Goal: Task Accomplishment & Management: Manage account settings

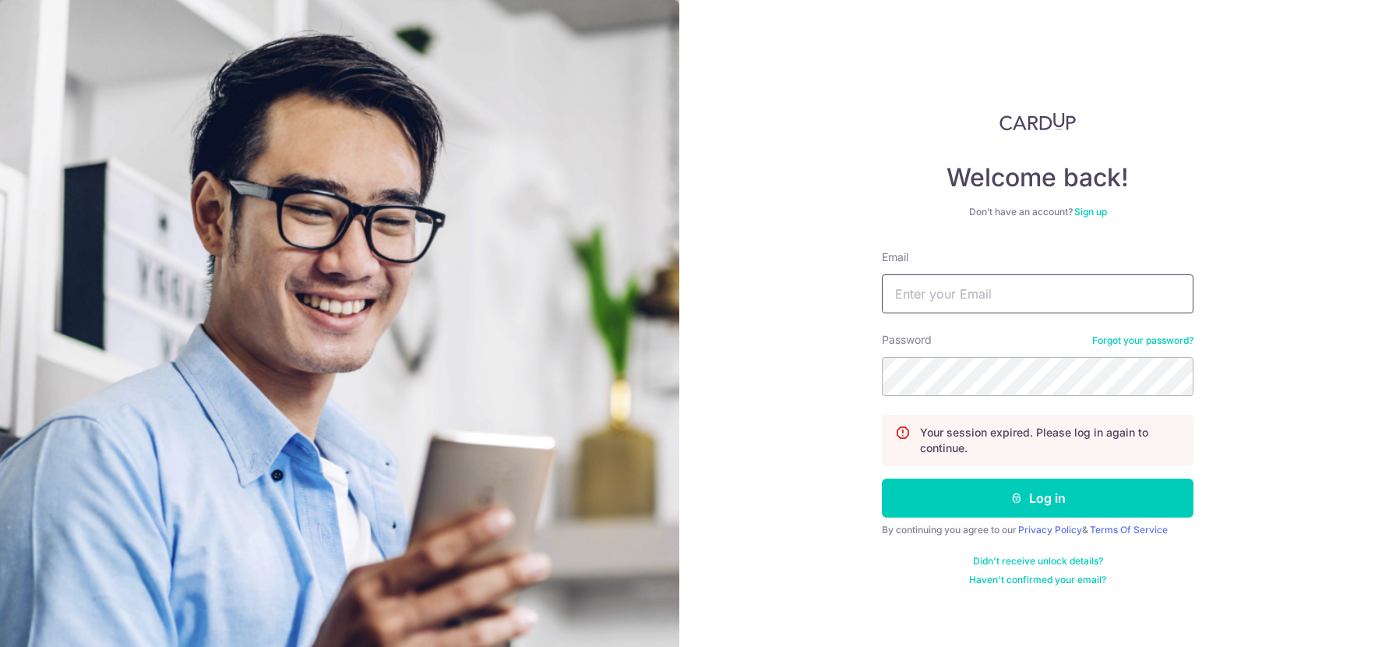
click at [1041, 306] on input "Email" at bounding box center [1038, 293] width 312 height 39
type input "[EMAIL_ADDRESS][DOMAIN_NAME]"
click at [882, 478] on button "Log in" at bounding box center [1038, 497] width 312 height 39
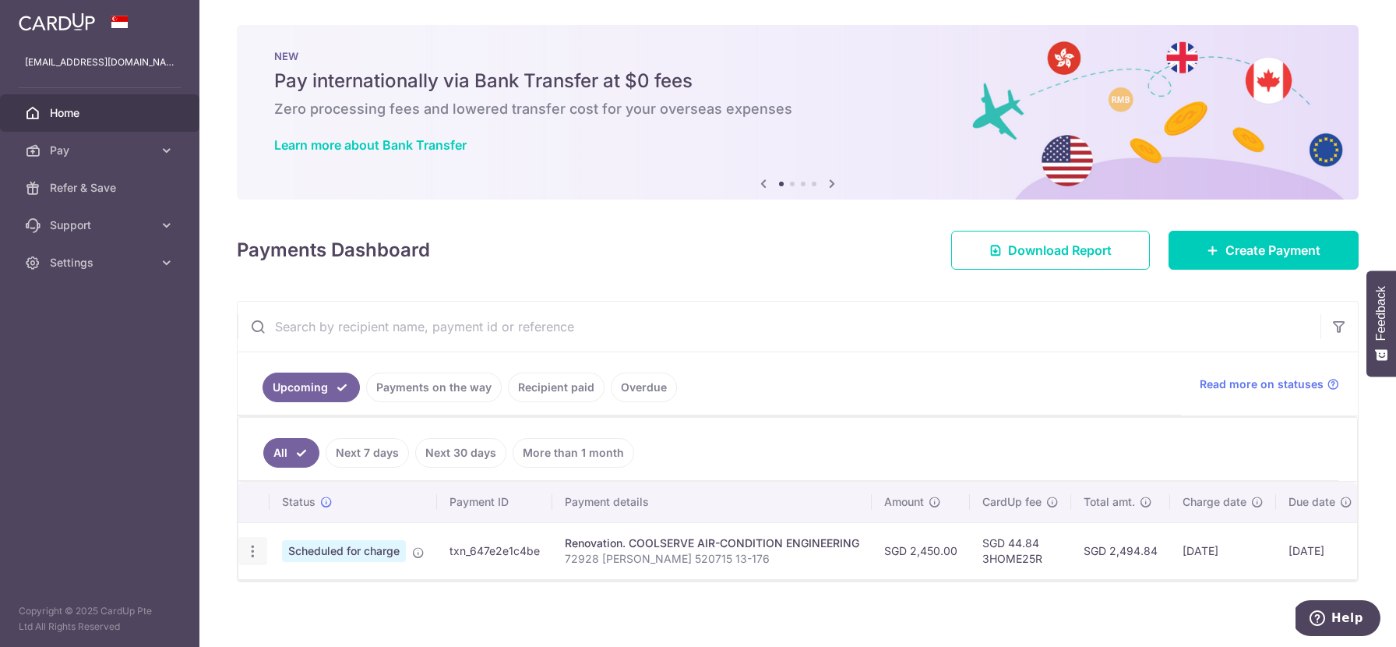
click at [254, 551] on icon "button" at bounding box center [253, 551] width 16 height 16
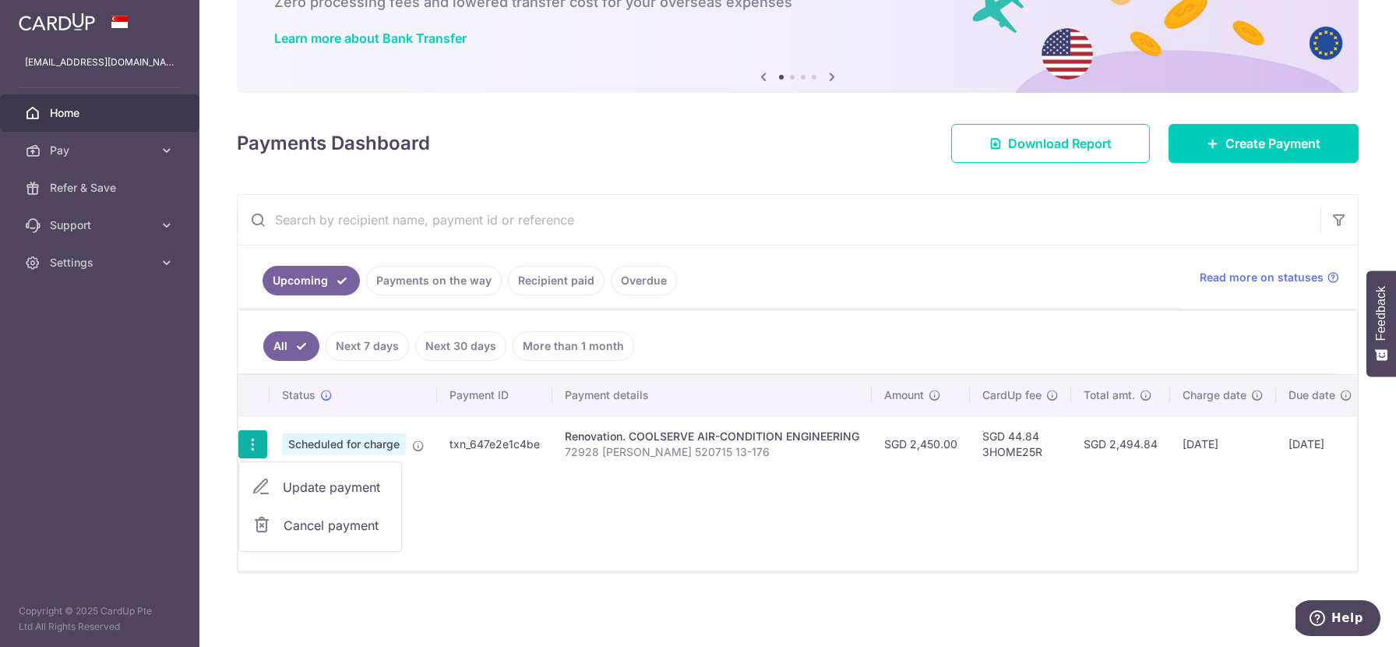
click at [378, 484] on span "Update payment" at bounding box center [336, 487] width 106 height 19
radio input "true"
type input "2,450.00"
type input "[DATE]"
type input "72928 [PERSON_NAME] 520715 13-176"
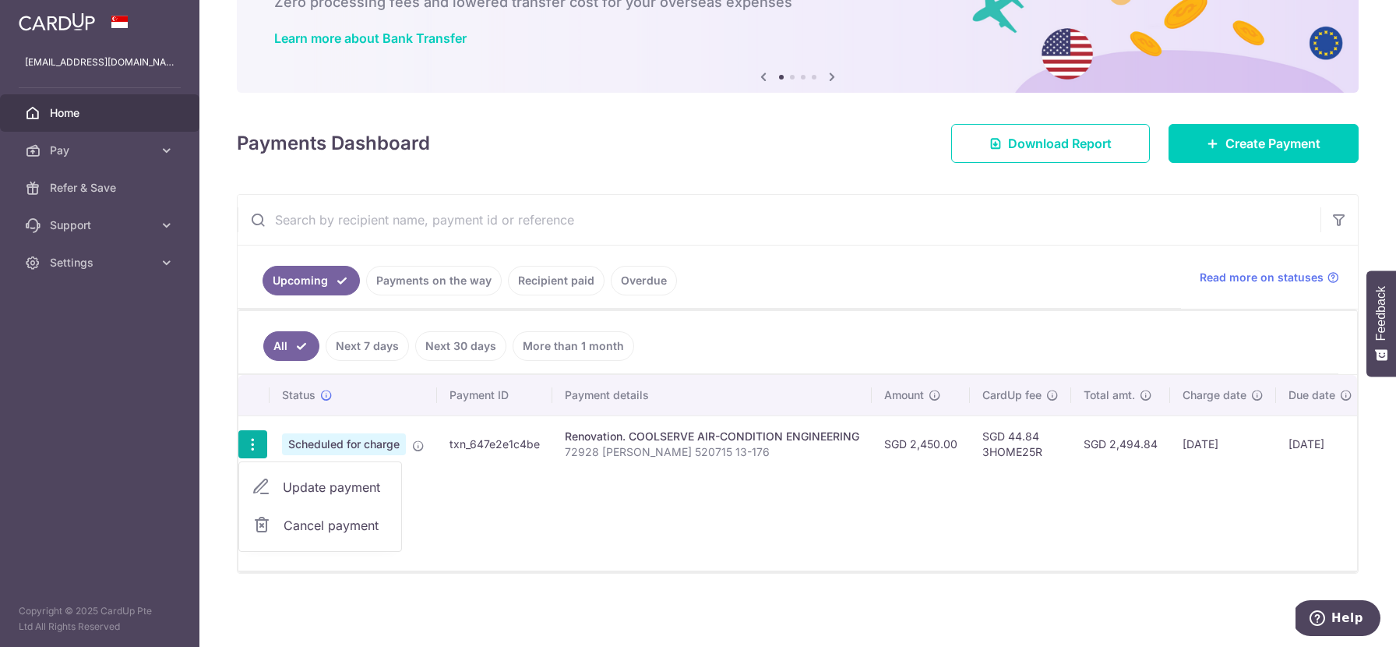
type input "50%"
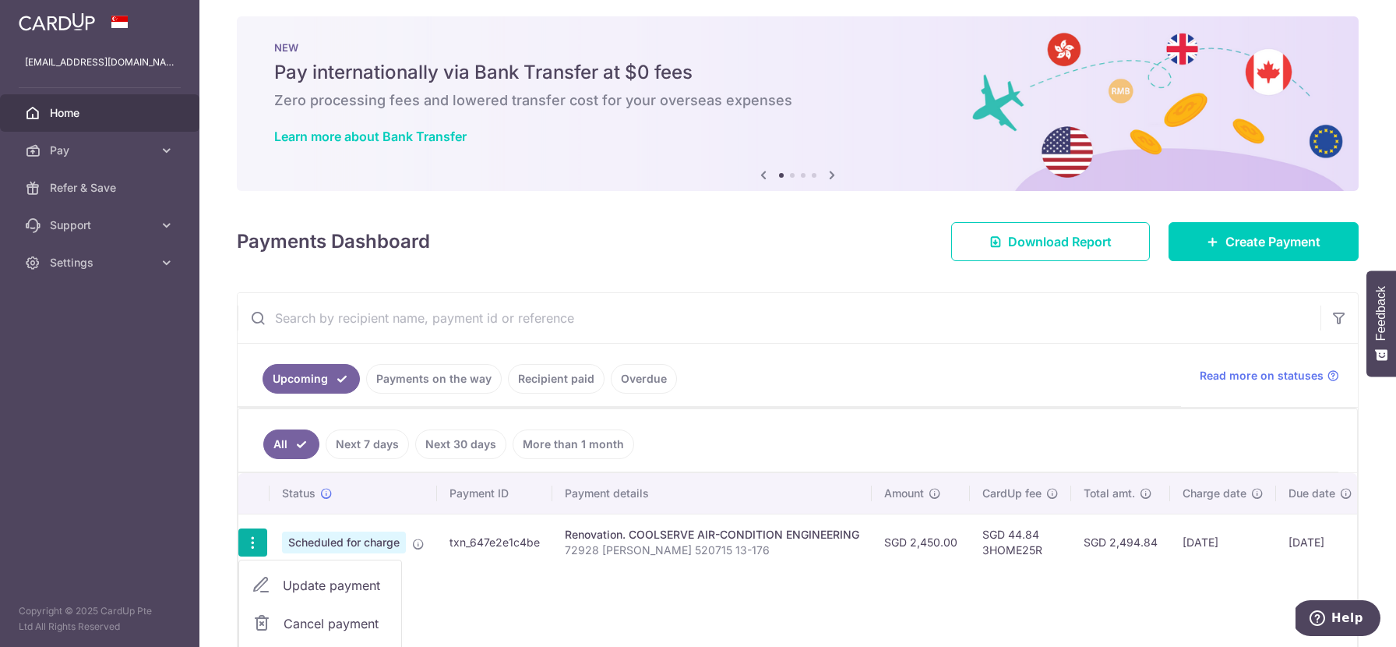
type input "3HOME25R"
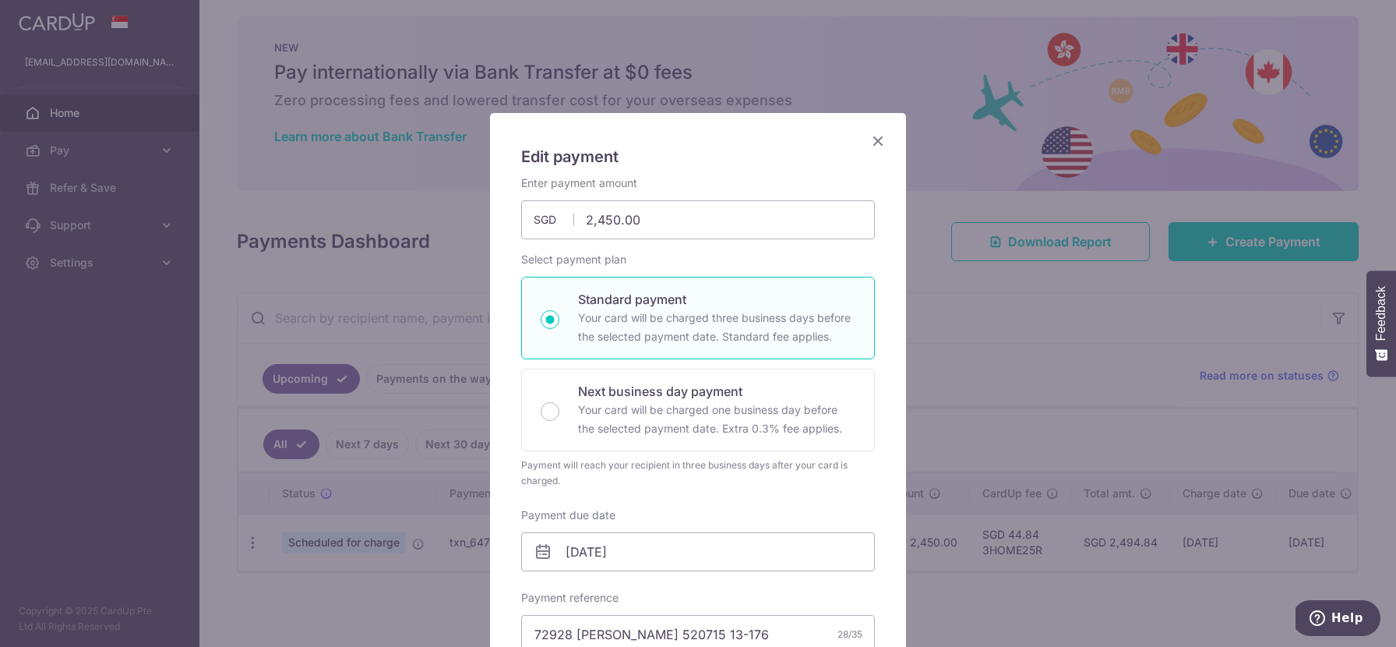
scroll to position [269, 0]
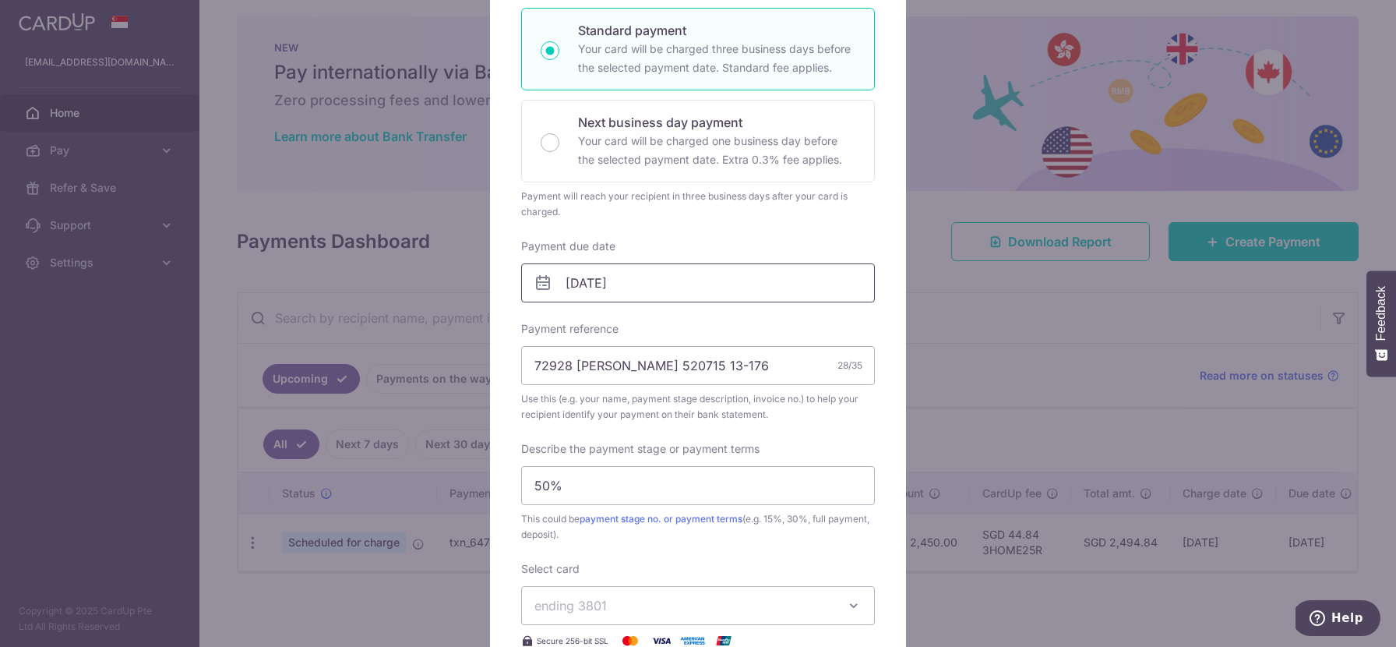
click at [648, 281] on input "[DATE]" at bounding box center [698, 282] width 354 height 39
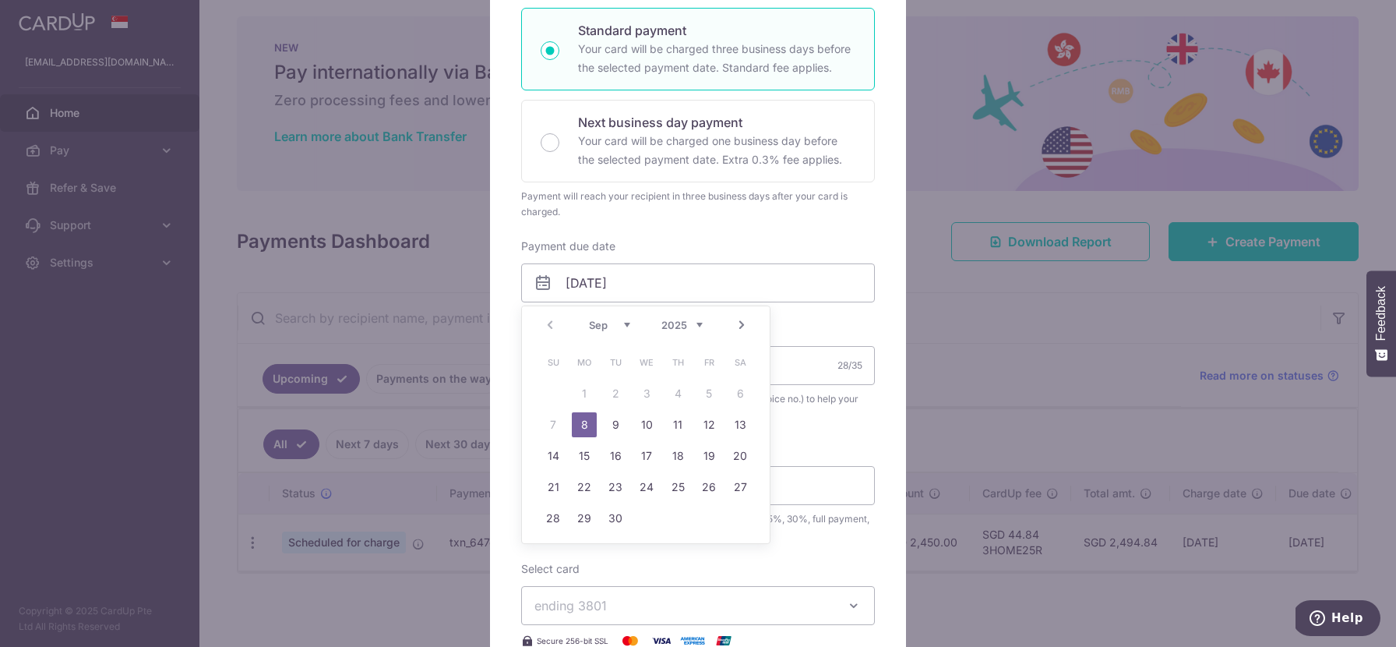
click at [554, 414] on table "Su Mo Tu We Th Fr Sa 1 2 3 4 5 6 7 8 9 10 11 12 13 14 15 16 17 18 19 20 21 22 2…" at bounding box center [647, 440] width 218 height 187
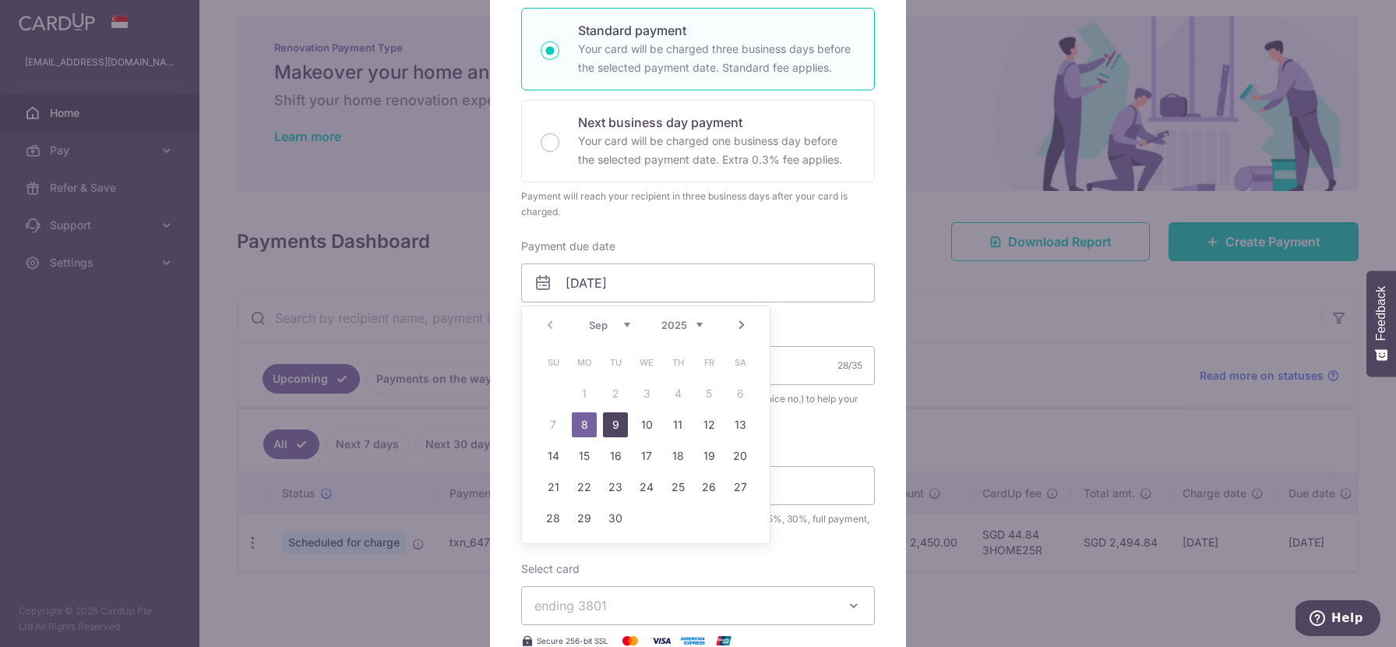
click at [611, 429] on link "9" at bounding box center [615, 424] width 25 height 25
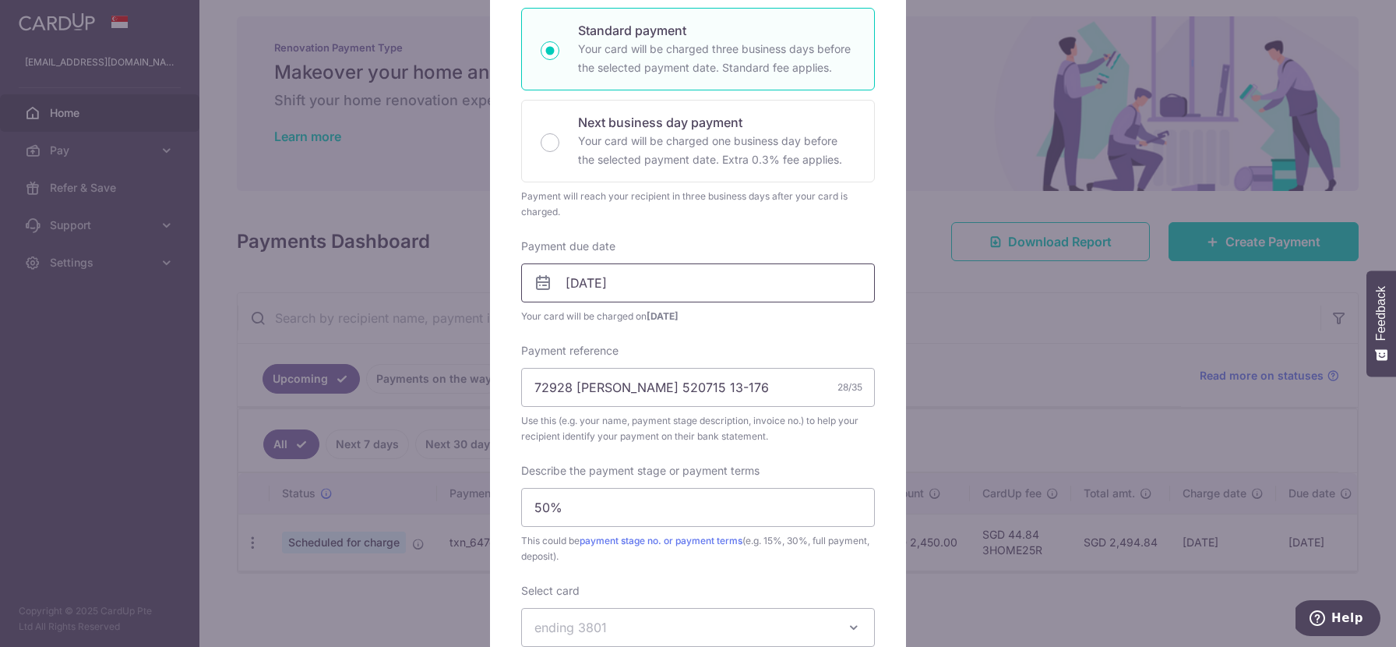
click at [652, 288] on input "[DATE]" at bounding box center [698, 282] width 354 height 39
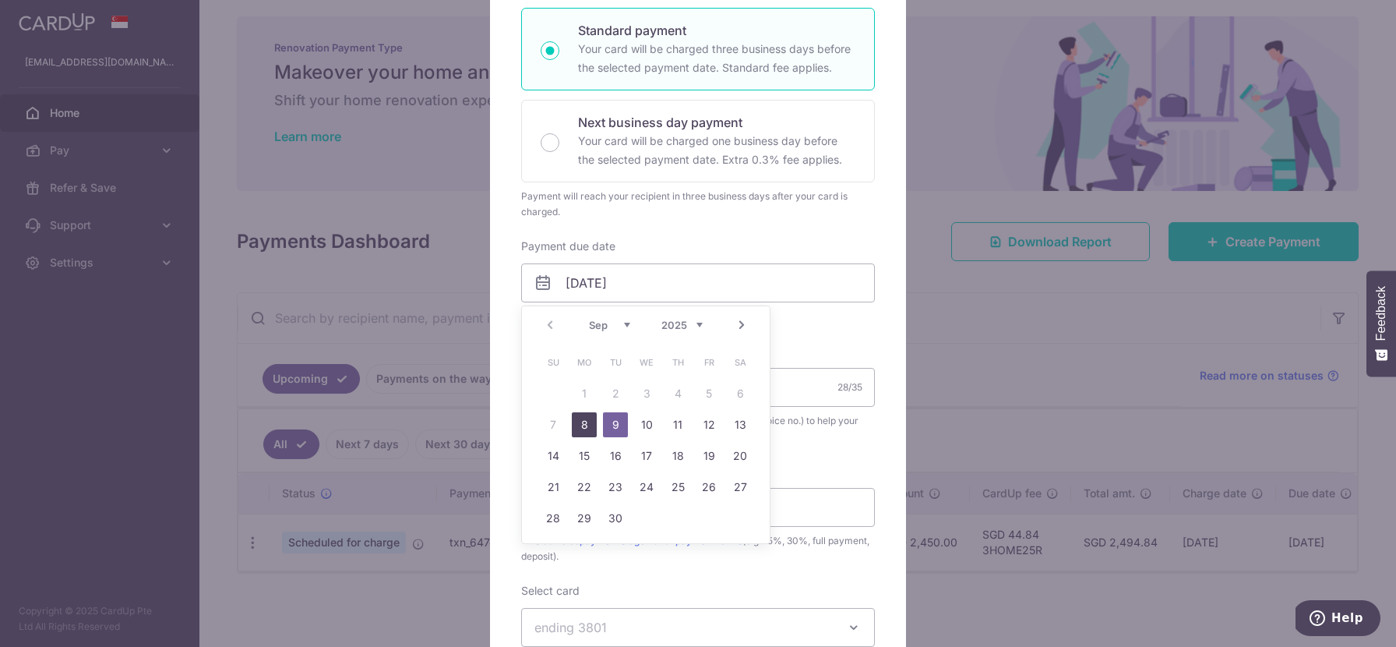
click at [586, 430] on link "8" at bounding box center [584, 424] width 25 height 25
type input "[DATE]"
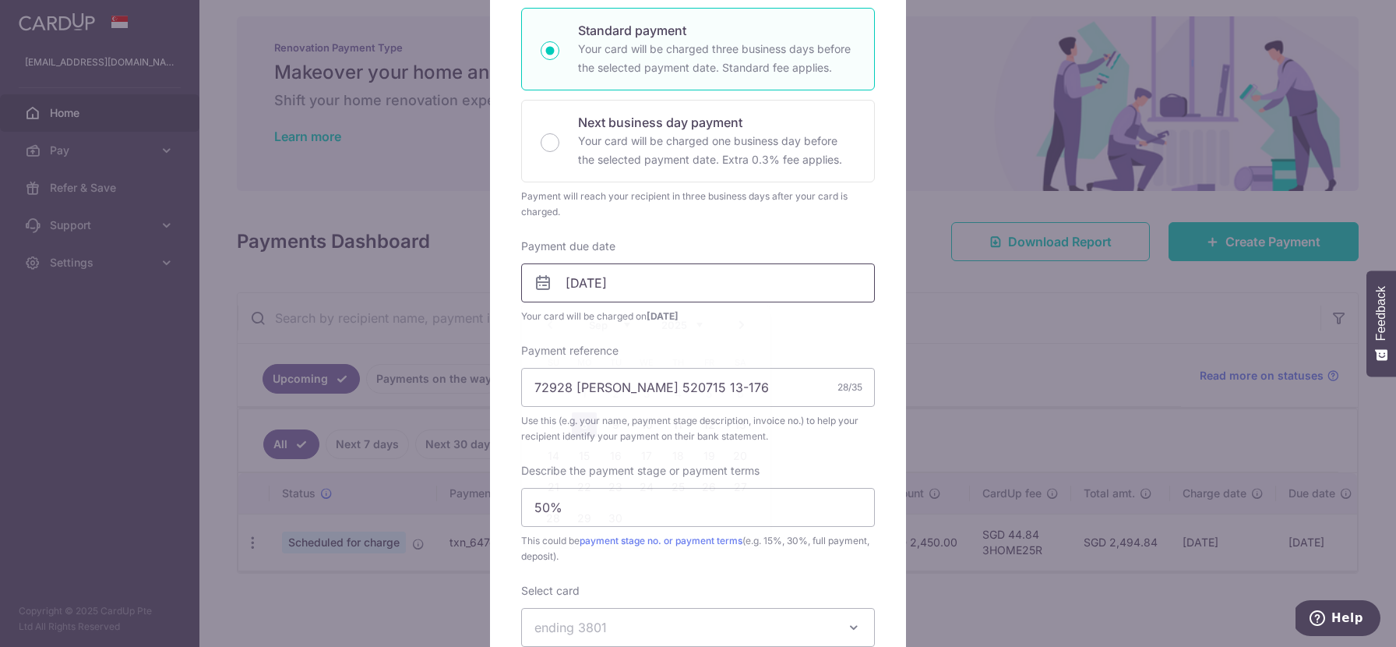
click at [662, 291] on input "[DATE]" at bounding box center [698, 282] width 354 height 39
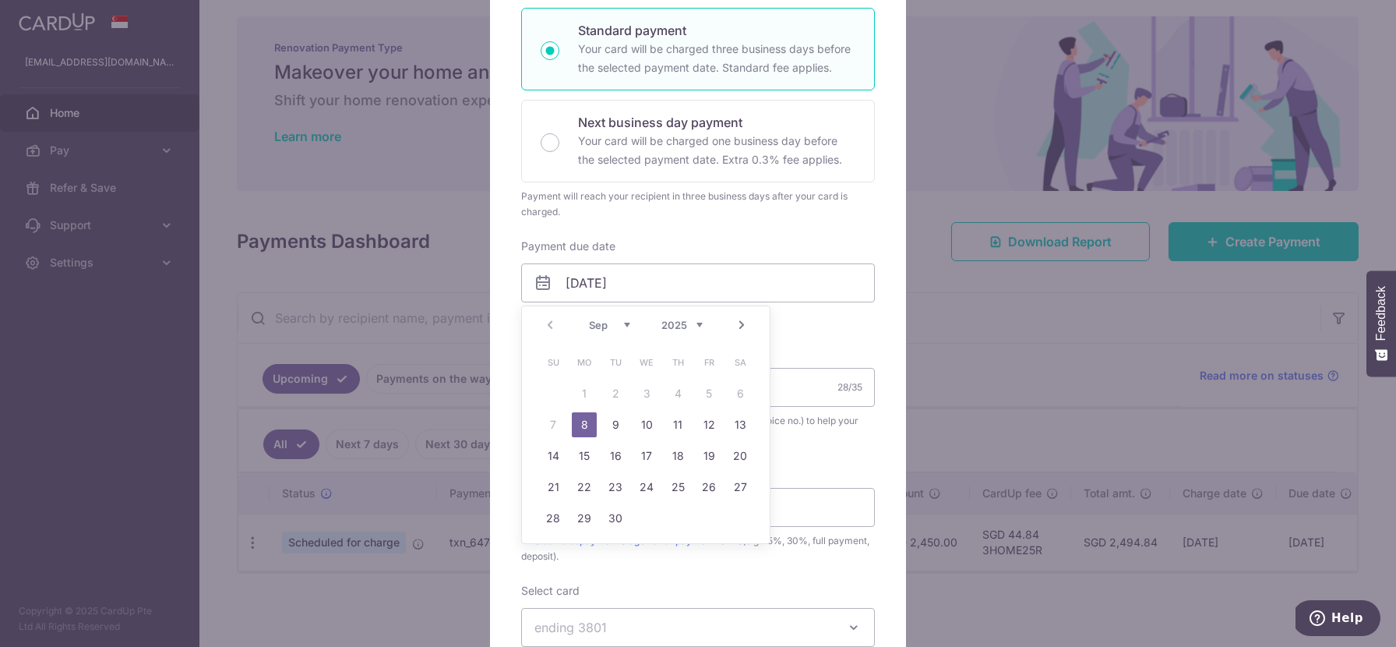
click at [704, 391] on table "Su Mo Tu We Th Fr Sa 1 2 3 4 5 6 7 8 9 10 11 12 13 14 15 16 17 18 19 20 21 22 2…" at bounding box center [647, 440] width 218 height 187
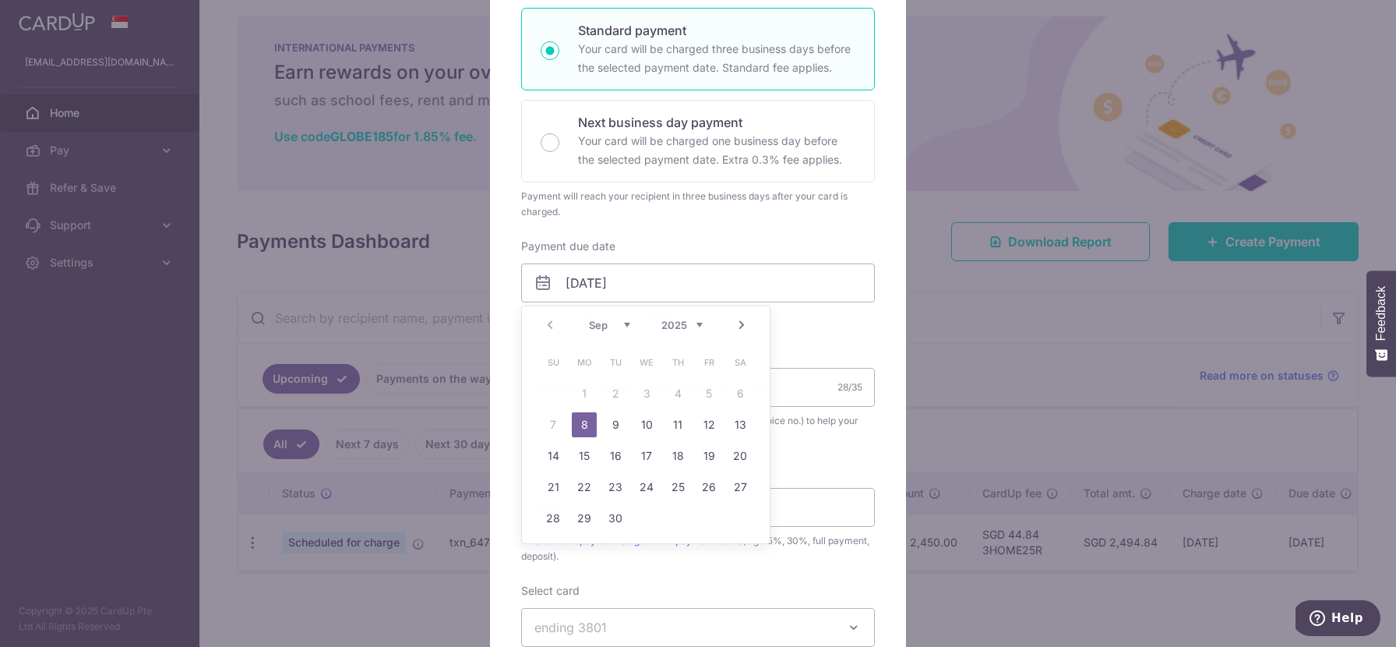
click at [840, 326] on div "Enter payment amount 2,450.00 2450.00 SGD To change the payment amount, please …" at bounding box center [698, 331] width 354 height 848
